Goal: Transaction & Acquisition: Register for event/course

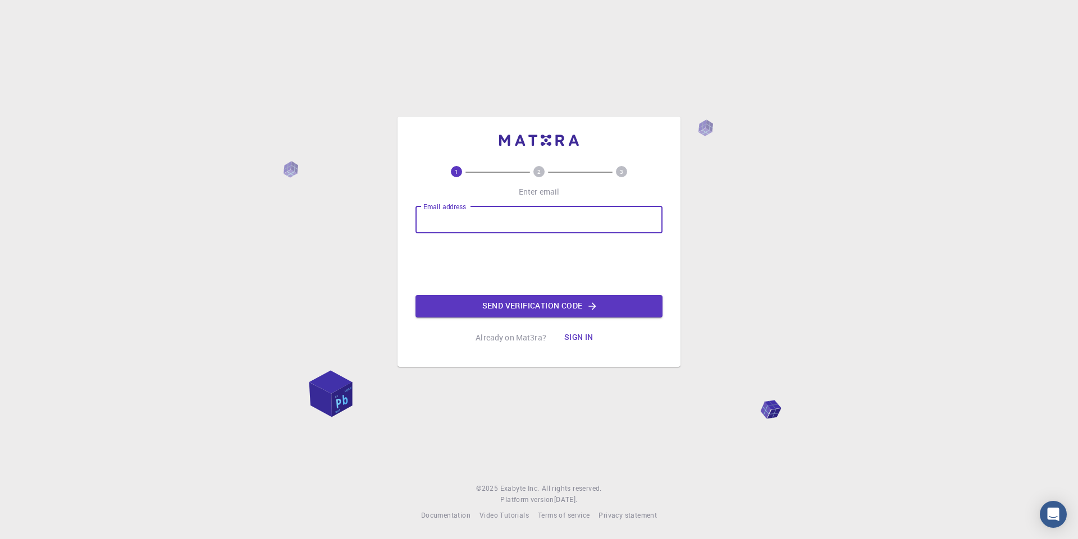
click at [533, 225] on input "Email address" at bounding box center [538, 220] width 247 height 27
type input "issamhna2005@gmail.com"
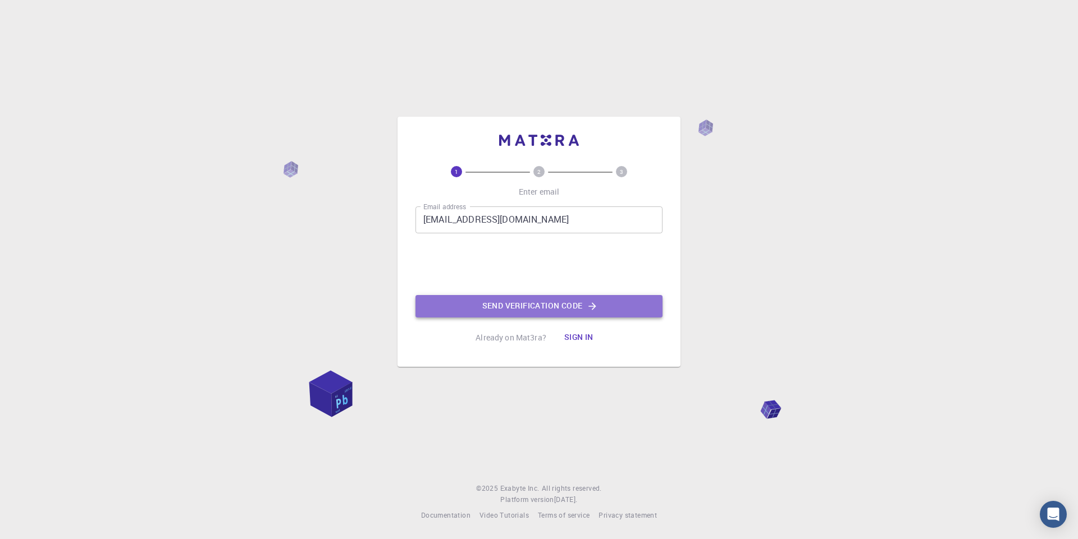
click at [586, 305] on button "Send verification code" at bounding box center [538, 306] width 247 height 22
click at [587, 310] on icon "button" at bounding box center [592, 306] width 11 height 11
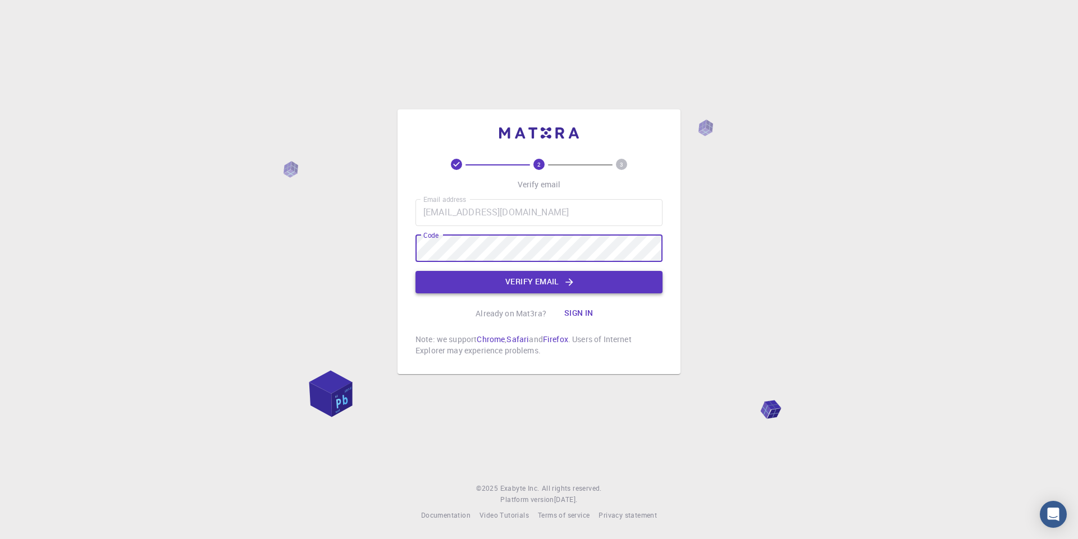
click at [538, 279] on button "Verify email" at bounding box center [538, 282] width 247 height 22
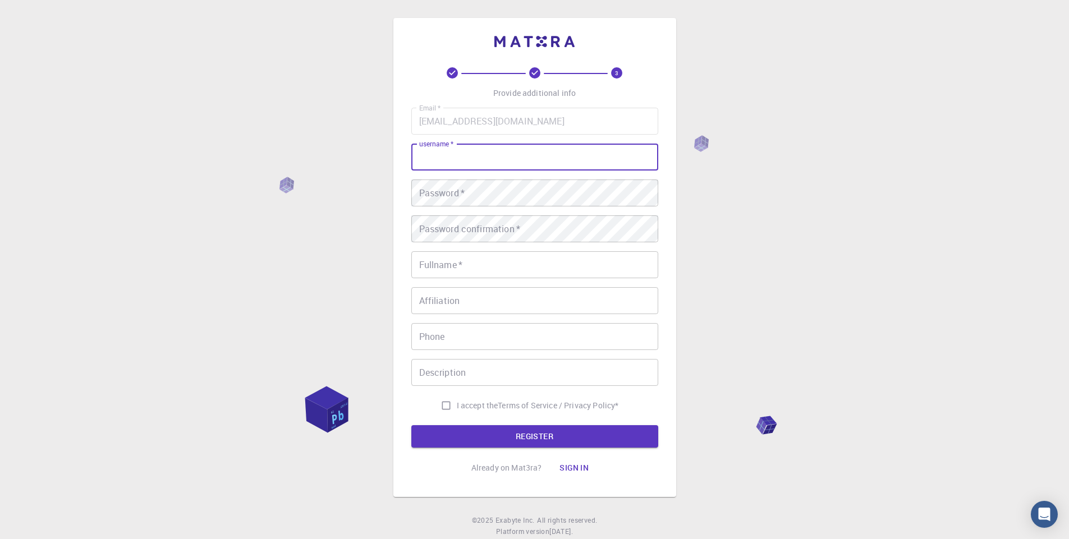
click at [539, 153] on input "username   *" at bounding box center [534, 157] width 247 height 27
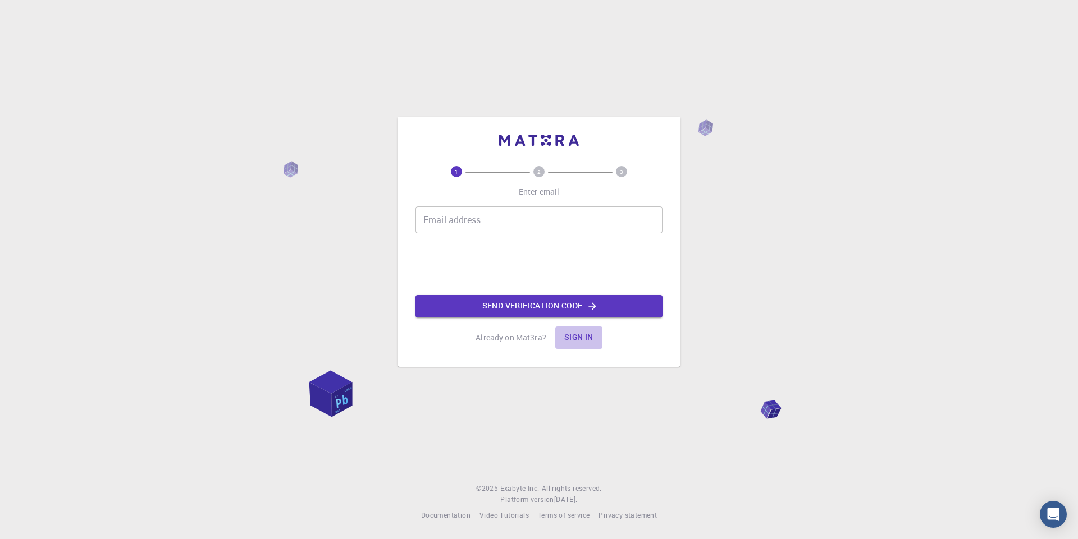
click at [579, 340] on button "Sign in" at bounding box center [578, 338] width 47 height 22
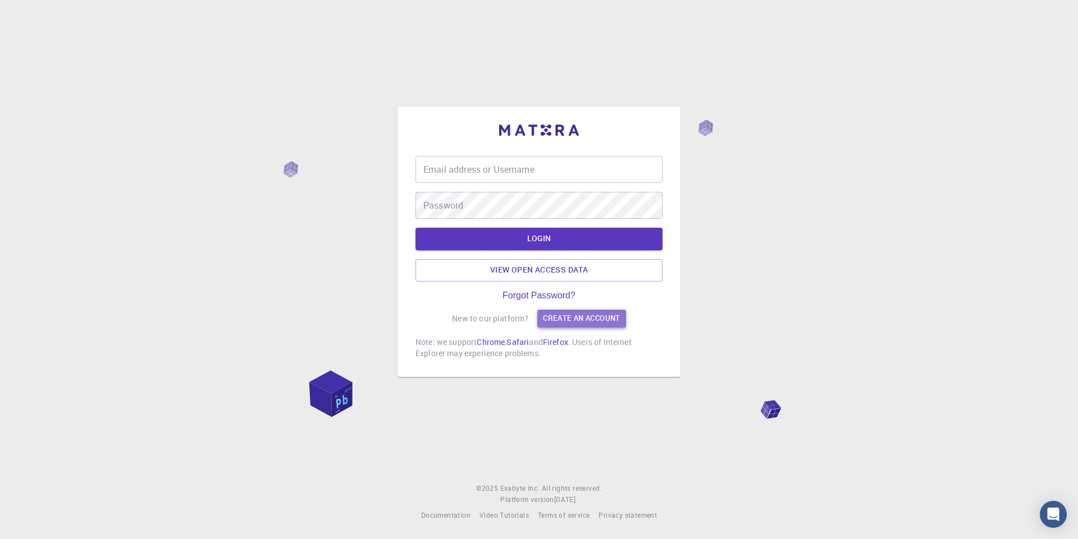
click at [596, 323] on link "Create an account" at bounding box center [581, 319] width 88 height 18
click at [530, 271] on link "View open access data" at bounding box center [538, 270] width 247 height 22
